Goal: Transaction & Acquisition: Book appointment/travel/reservation

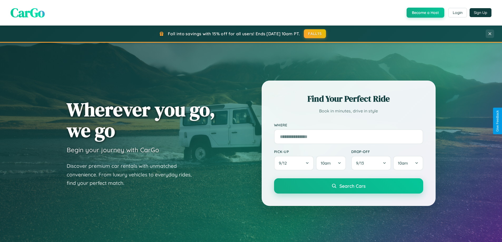
scroll to position [363, 0]
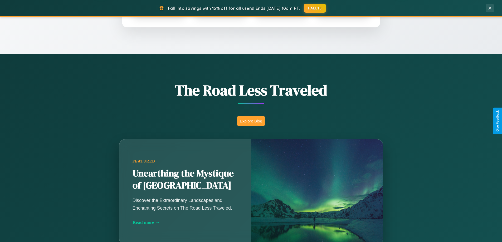
click at [251, 121] on button "Explore Blog" at bounding box center [251, 121] width 28 height 10
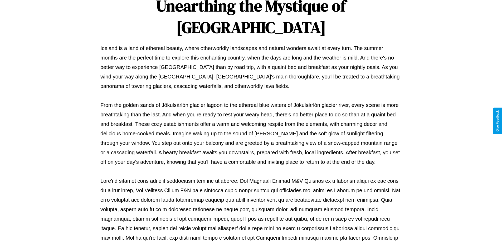
scroll to position [171, 0]
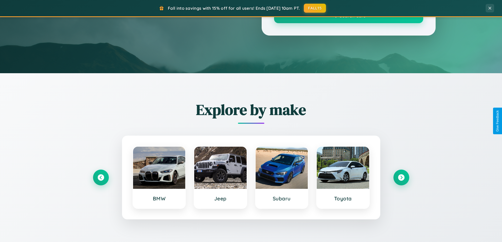
scroll to position [363, 0]
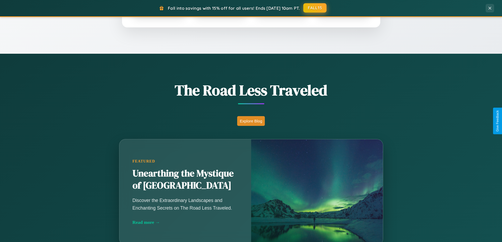
click at [315, 8] on button "FALL15" at bounding box center [314, 7] width 23 height 9
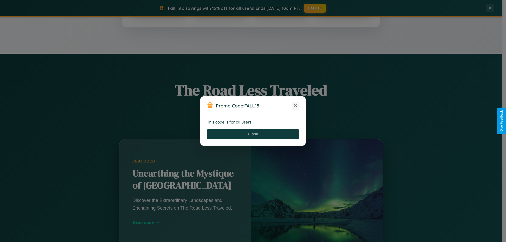
click at [295, 106] on icon at bounding box center [295, 105] width 5 height 5
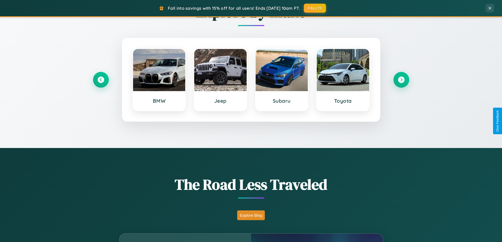
scroll to position [227, 0]
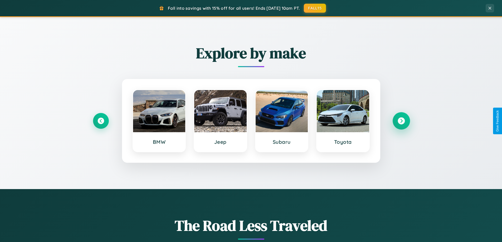
click at [401, 121] on icon at bounding box center [401, 121] width 7 height 7
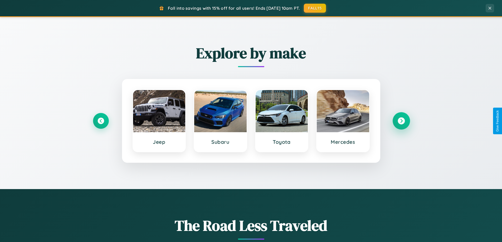
click at [401, 121] on icon at bounding box center [401, 121] width 7 height 7
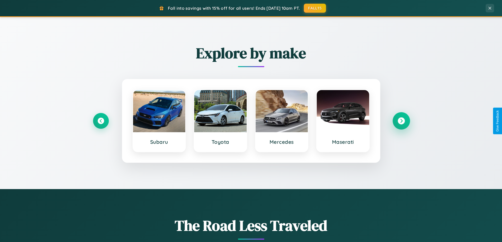
click at [401, 121] on icon at bounding box center [401, 121] width 7 height 7
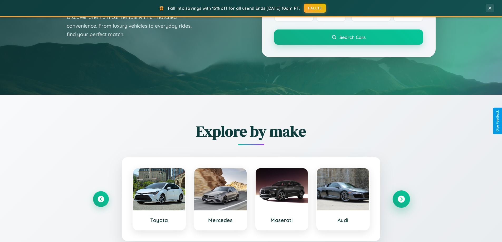
scroll to position [16, 0]
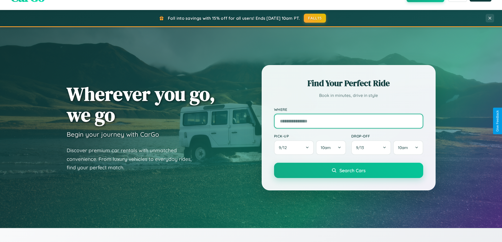
click at [348, 121] on input "text" at bounding box center [348, 121] width 149 height 15
type input "****"
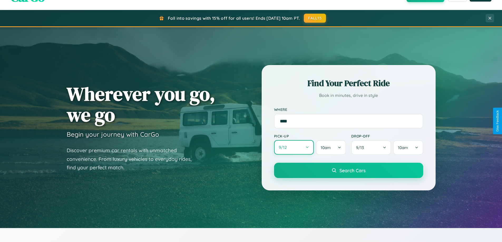
click at [294, 148] on button "9 / 12" at bounding box center [294, 147] width 40 height 14
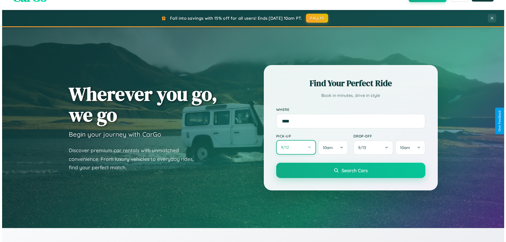
select select "*"
select select "****"
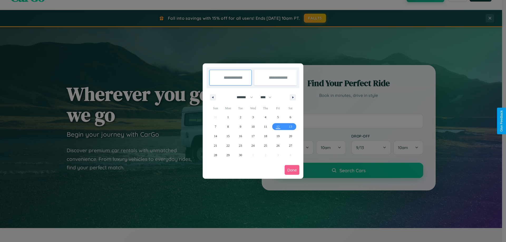
click at [242, 97] on select "******* ******** ***** ***** *** **** **** ****** ********* ******* ******** **…" at bounding box center [244, 97] width 22 height 9
select select "*"
drag, startPoint x: 268, startPoint y: 97, endPoint x: 253, endPoint y: 106, distance: 17.5
click at [268, 97] on select "**** **** **** **** **** **** **** **** **** **** **** **** **** **** **** ****…" at bounding box center [266, 97] width 16 height 9
select select "****"
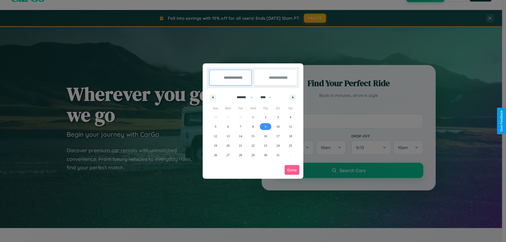
click at [265, 127] on span "9" at bounding box center [266, 126] width 2 height 9
type input "**********"
click at [240, 136] on span "14" at bounding box center [240, 136] width 3 height 9
type input "**********"
click at [292, 170] on button "Done" at bounding box center [292, 170] width 15 height 10
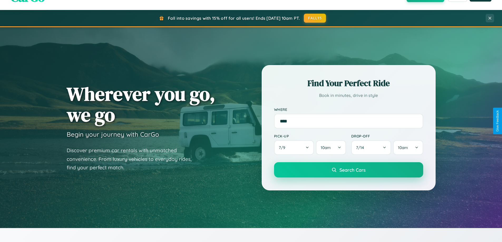
click at [348, 170] on span "Search Cars" at bounding box center [352, 170] width 26 height 6
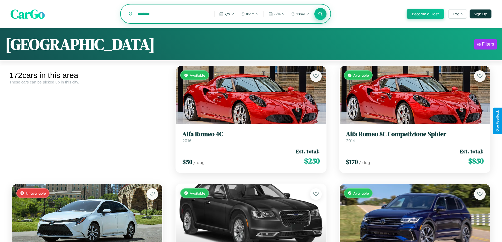
type input "********"
click at [320, 14] on icon at bounding box center [320, 13] width 5 height 5
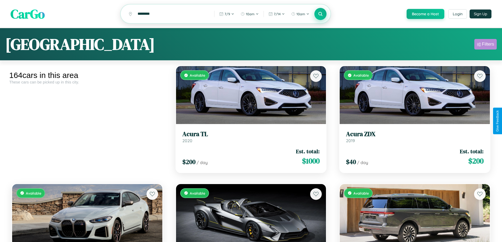
click at [485, 45] on div "Filters" at bounding box center [488, 44] width 12 height 5
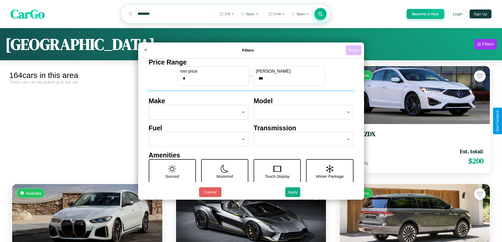
click at [354, 50] on button "Reset" at bounding box center [354, 50] width 16 height 10
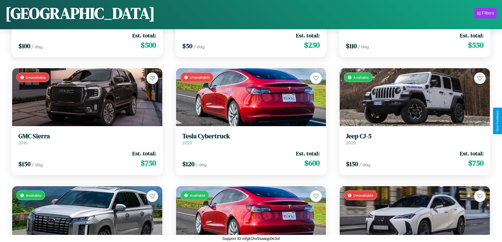
scroll to position [5739, 0]
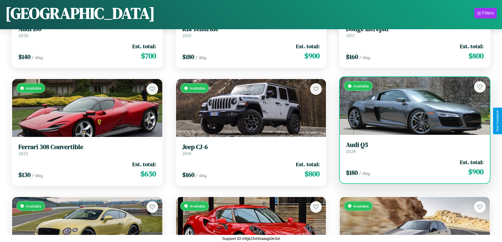
click at [411, 150] on link "Audi Q5 2024" at bounding box center [415, 147] width 138 height 13
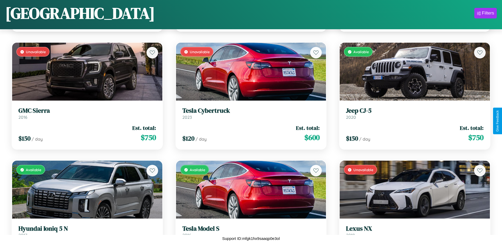
scroll to position [3851, 0]
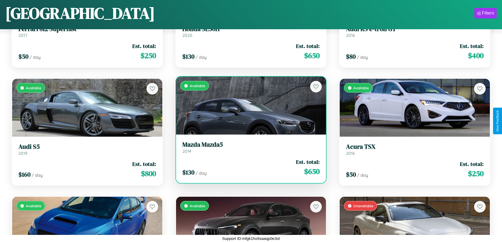
click at [249, 147] on h3 "Mazda Mazda5" at bounding box center [251, 145] width 138 height 8
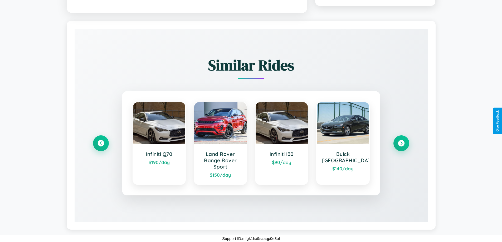
scroll to position [307, 0]
click at [401, 143] on icon at bounding box center [401, 143] width 7 height 7
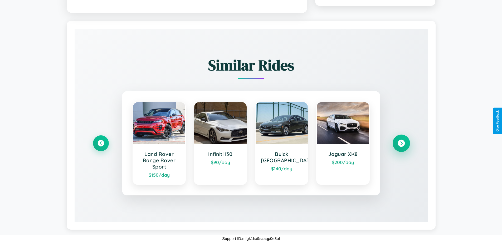
click at [401, 143] on icon at bounding box center [401, 143] width 7 height 7
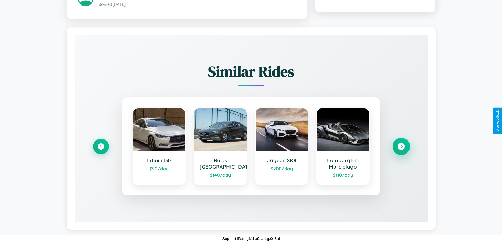
scroll to position [300, 0]
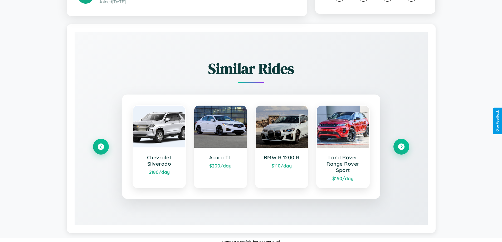
scroll to position [302, 0]
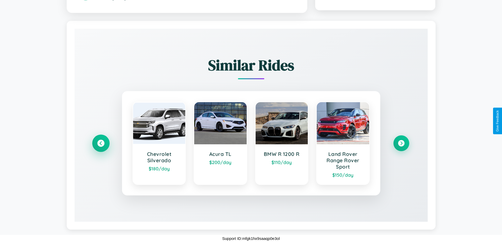
click at [101, 143] on icon at bounding box center [100, 143] width 7 height 7
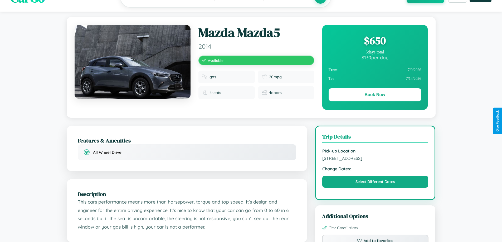
scroll to position [0, 0]
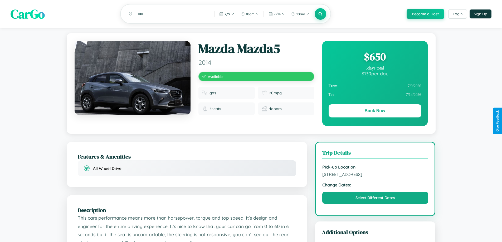
click at [375, 57] on div "$ 650" at bounding box center [375, 57] width 93 height 14
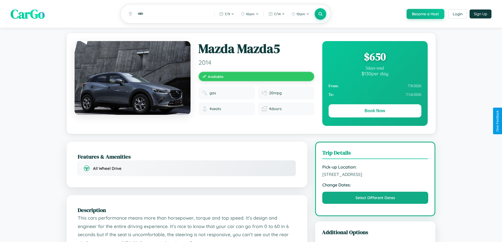
click at [375, 57] on div "$ 650" at bounding box center [375, 57] width 93 height 14
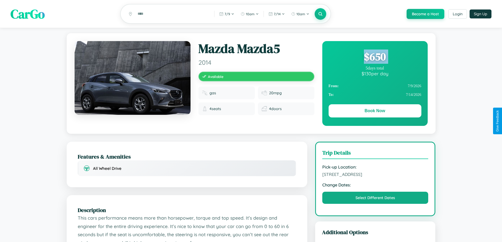
click at [375, 57] on div "$ 650" at bounding box center [375, 57] width 93 height 14
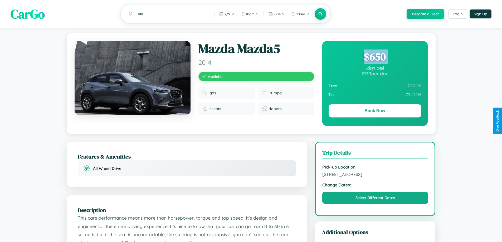
click at [375, 57] on div "$ 650" at bounding box center [375, 57] width 93 height 14
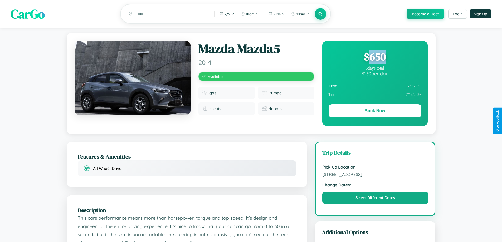
click at [375, 57] on div "$ 650" at bounding box center [375, 57] width 93 height 14
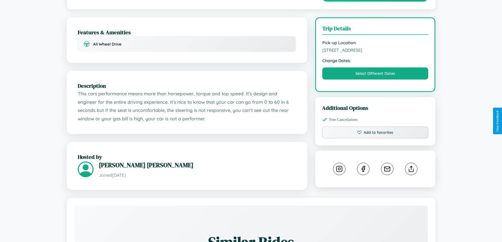
scroll to position [137, 0]
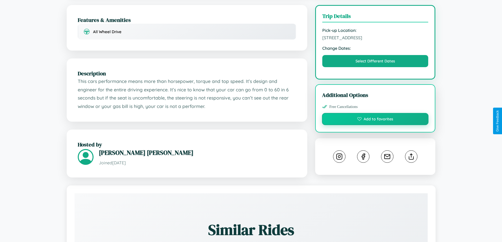
click at [375, 120] on button "Add to favorites" at bounding box center [375, 119] width 107 height 12
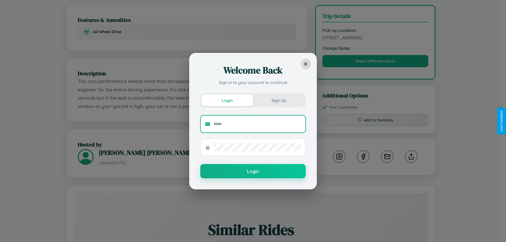
click at [257, 124] on input "text" at bounding box center [257, 124] width 88 height 8
type input "**********"
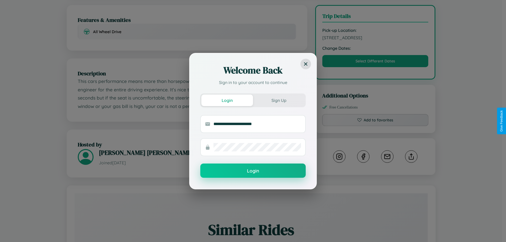
click at [253, 171] on button "Login" at bounding box center [252, 171] width 105 height 14
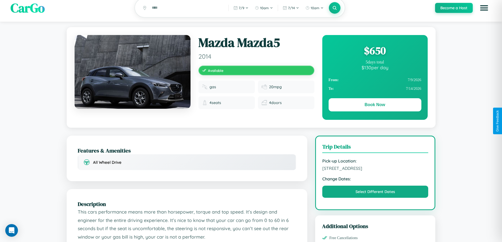
scroll to position [0, 0]
